Goal: Check status

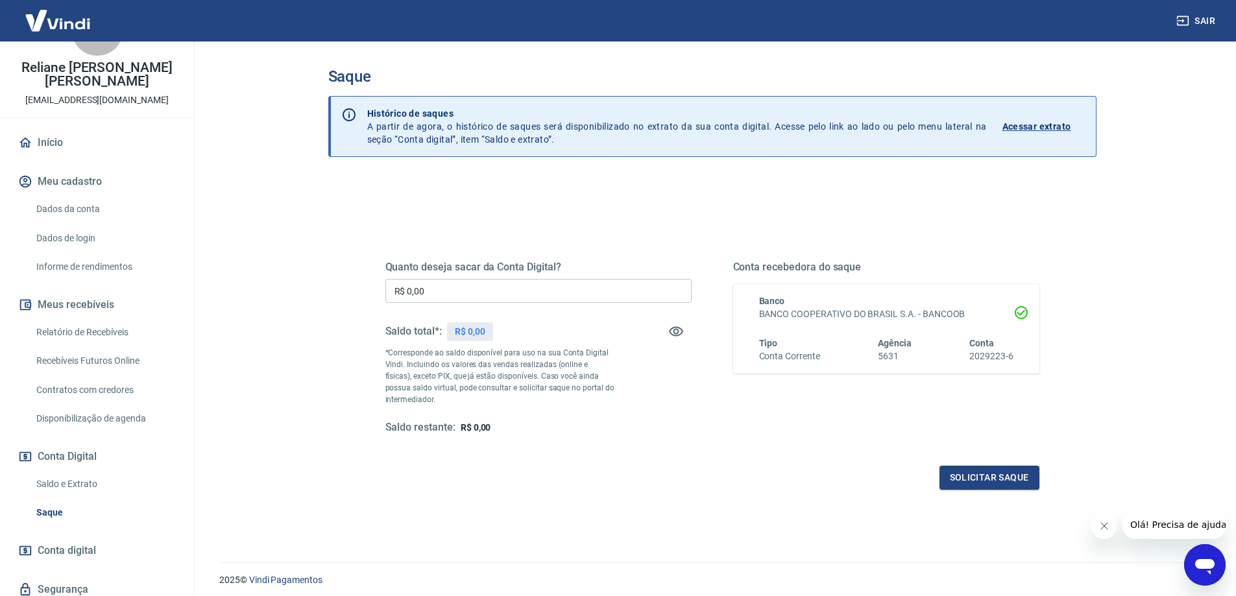
scroll to position [81, 0]
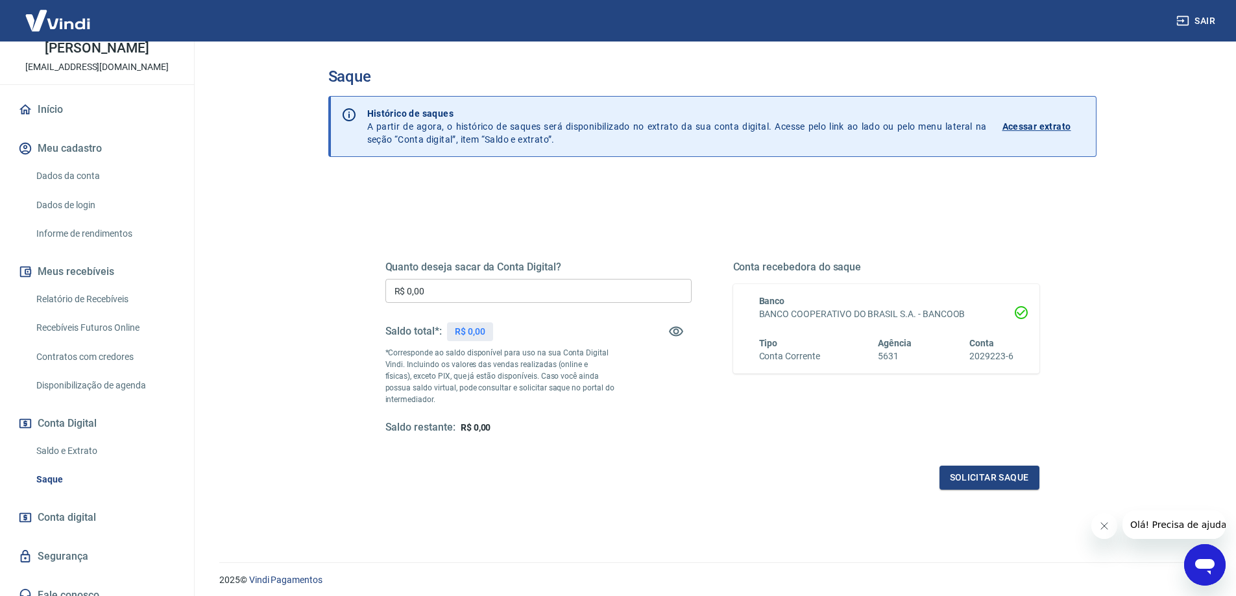
click at [77, 442] on link "Saldo e Extrato" at bounding box center [104, 451] width 147 height 27
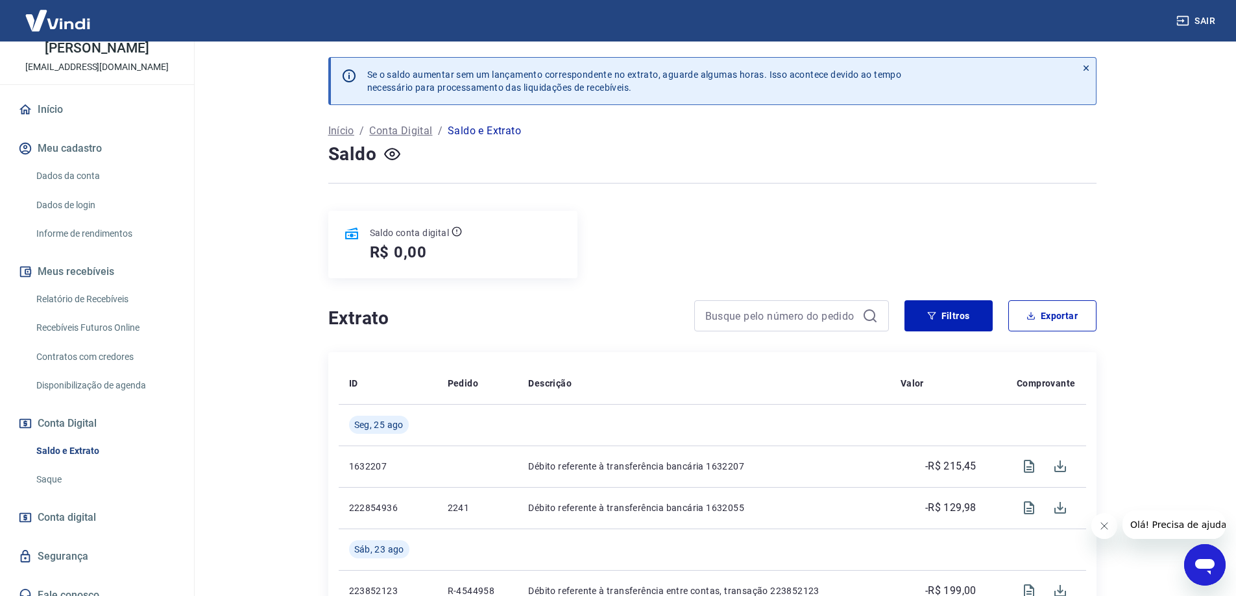
click at [121, 317] on link "Recebíveis Futuros Online" at bounding box center [104, 328] width 147 height 27
